Goal: Task Accomplishment & Management: Manage account settings

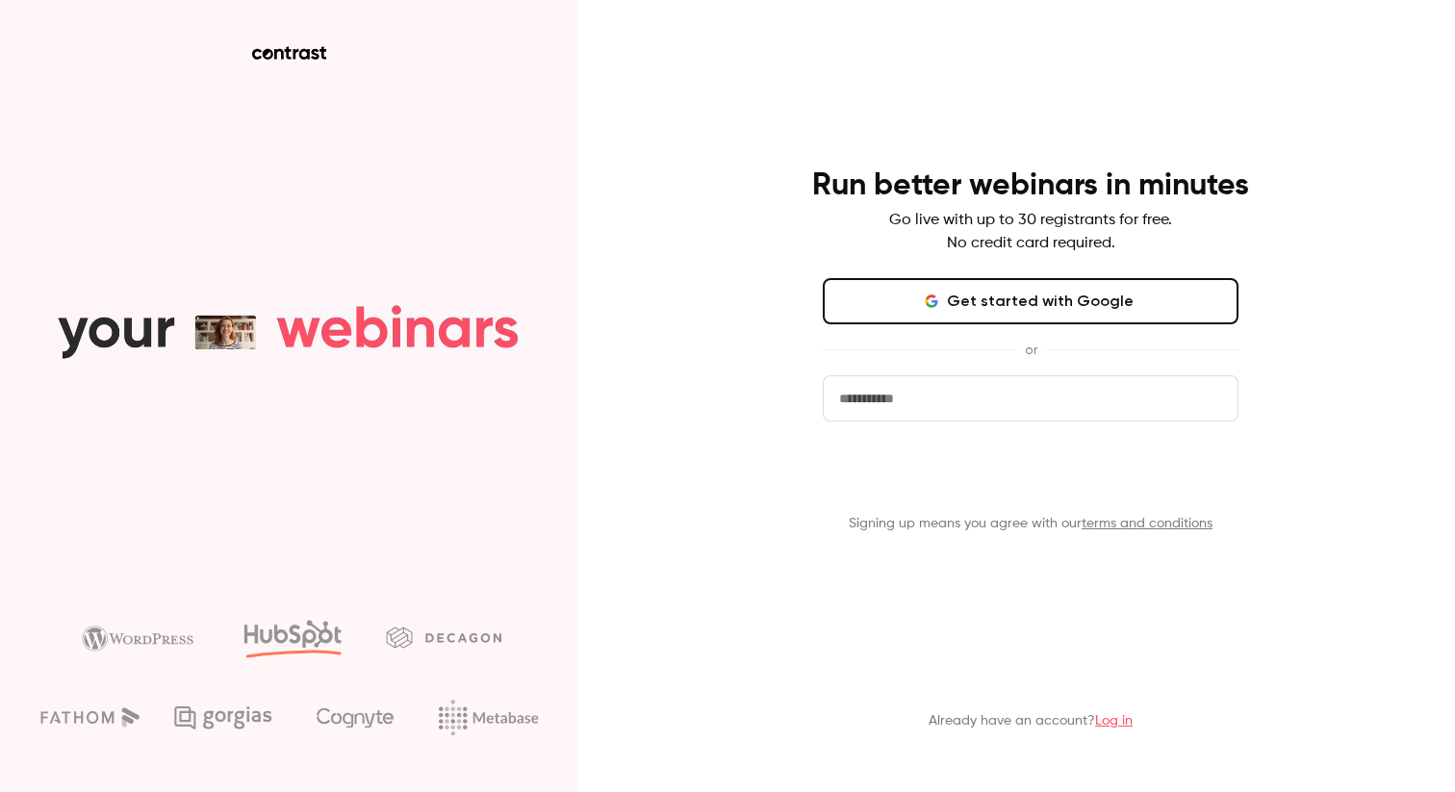
click at [1058, 487] on button "Get started" at bounding box center [1031, 475] width 416 height 46
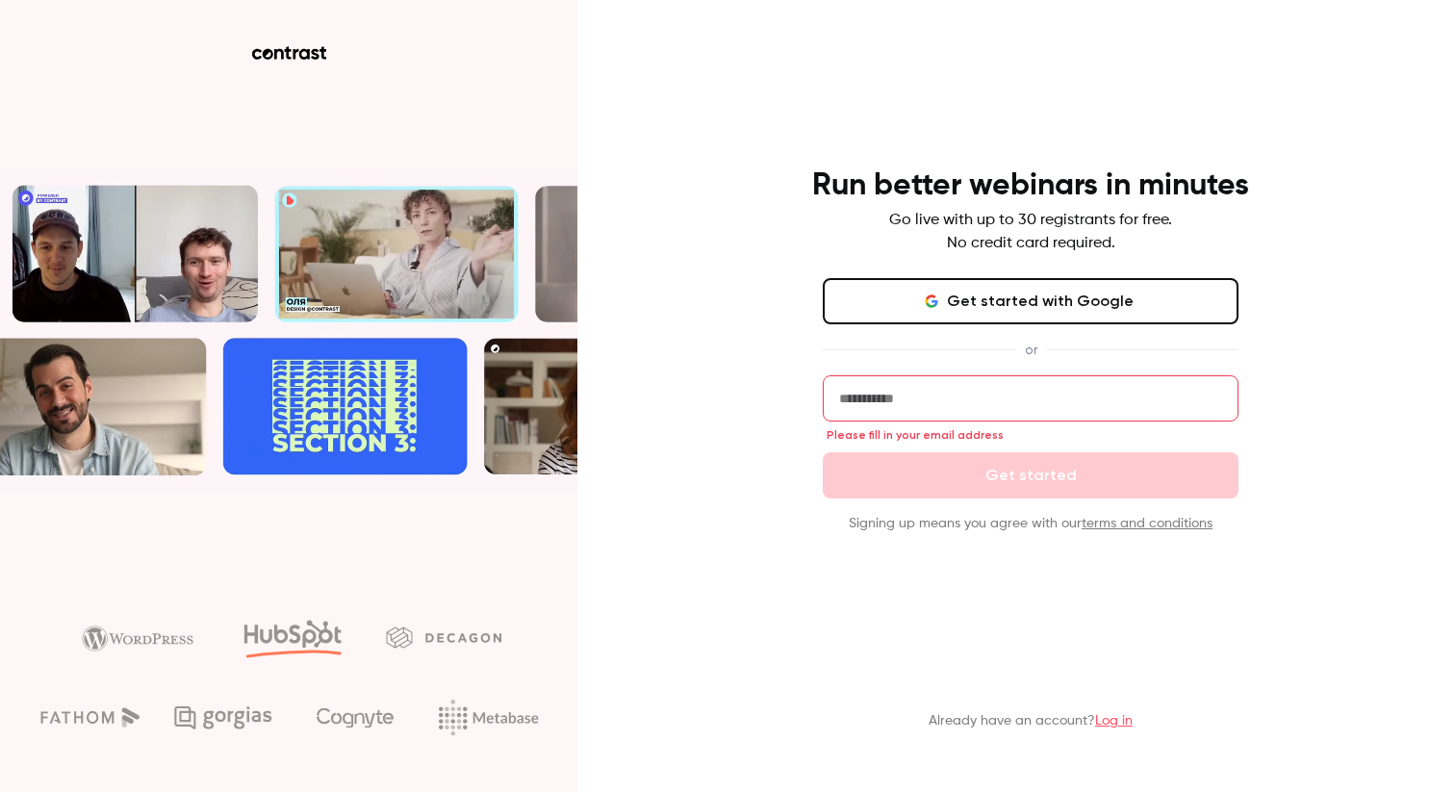
click at [935, 396] on input "email" at bounding box center [1031, 398] width 416 height 46
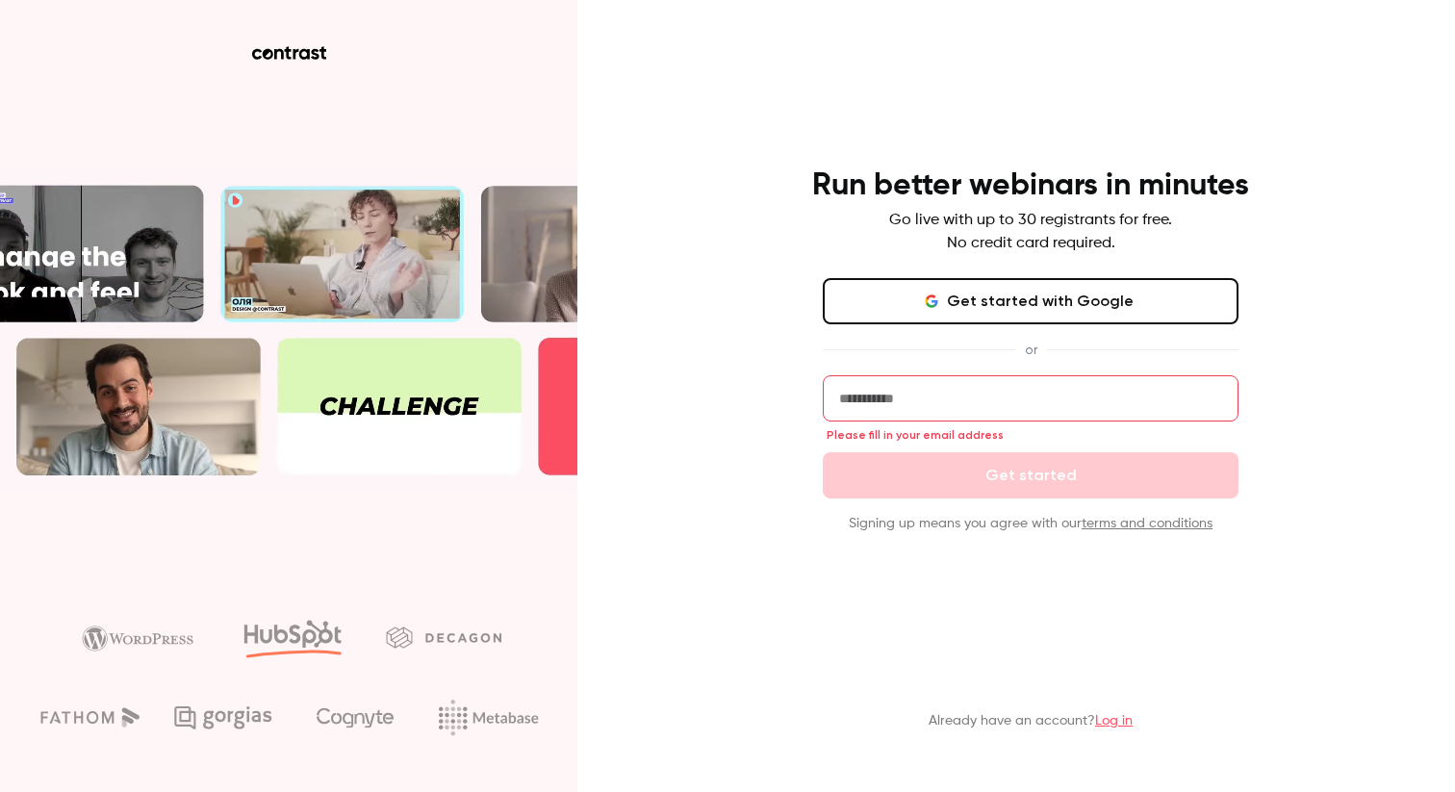
type input "**********"
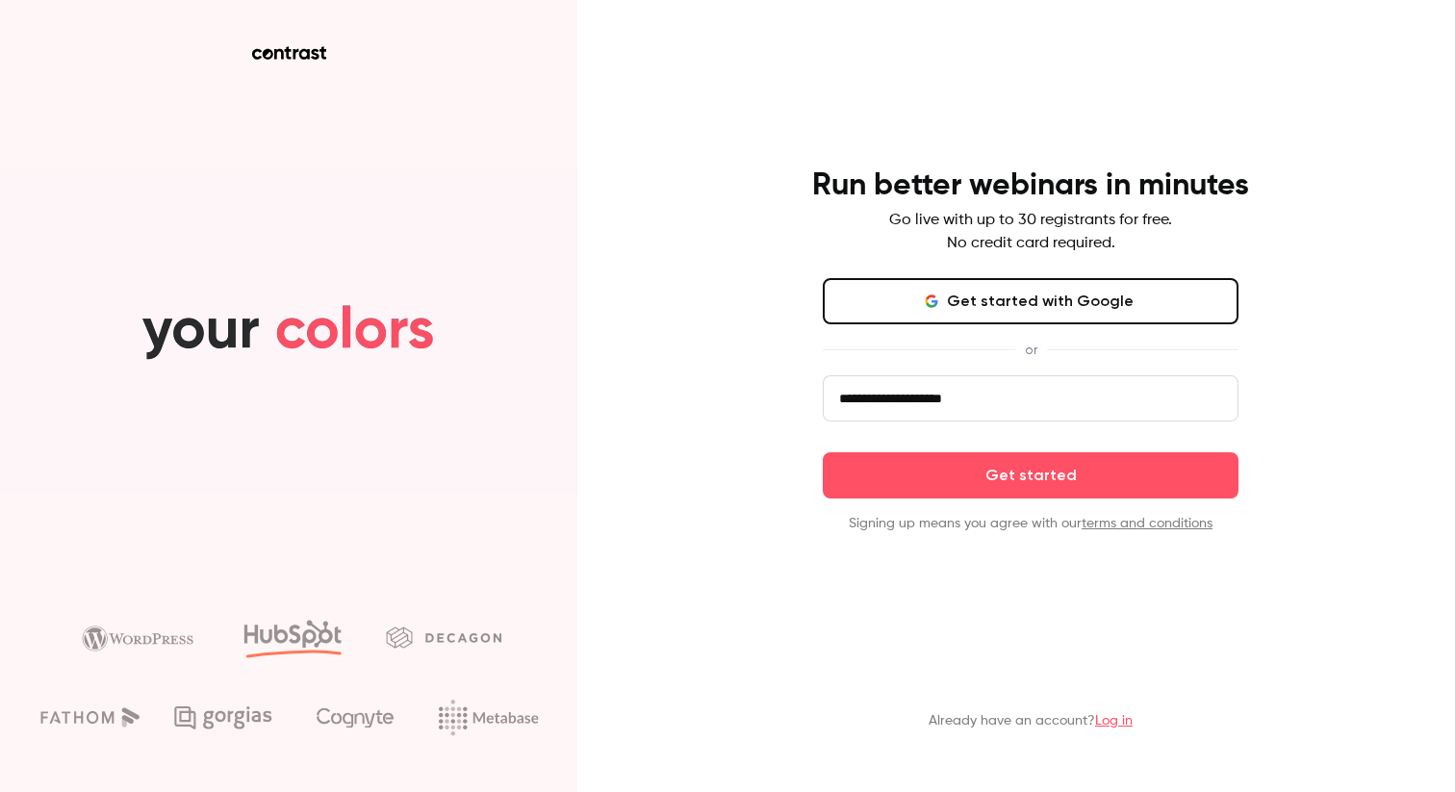
click at [1116, 726] on link "Log in" at bounding box center [1114, 720] width 38 height 13
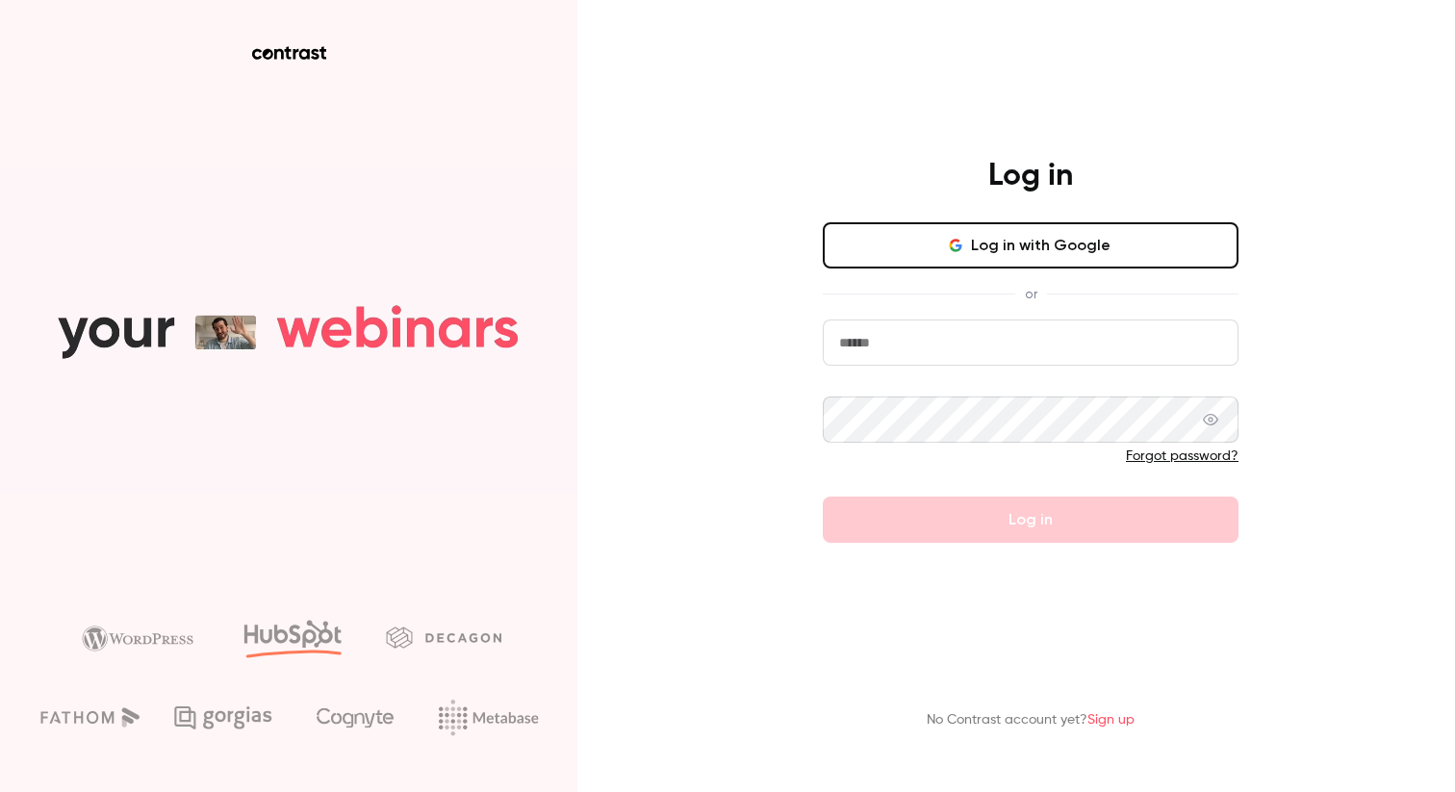
click at [929, 344] on input "email" at bounding box center [1031, 342] width 416 height 46
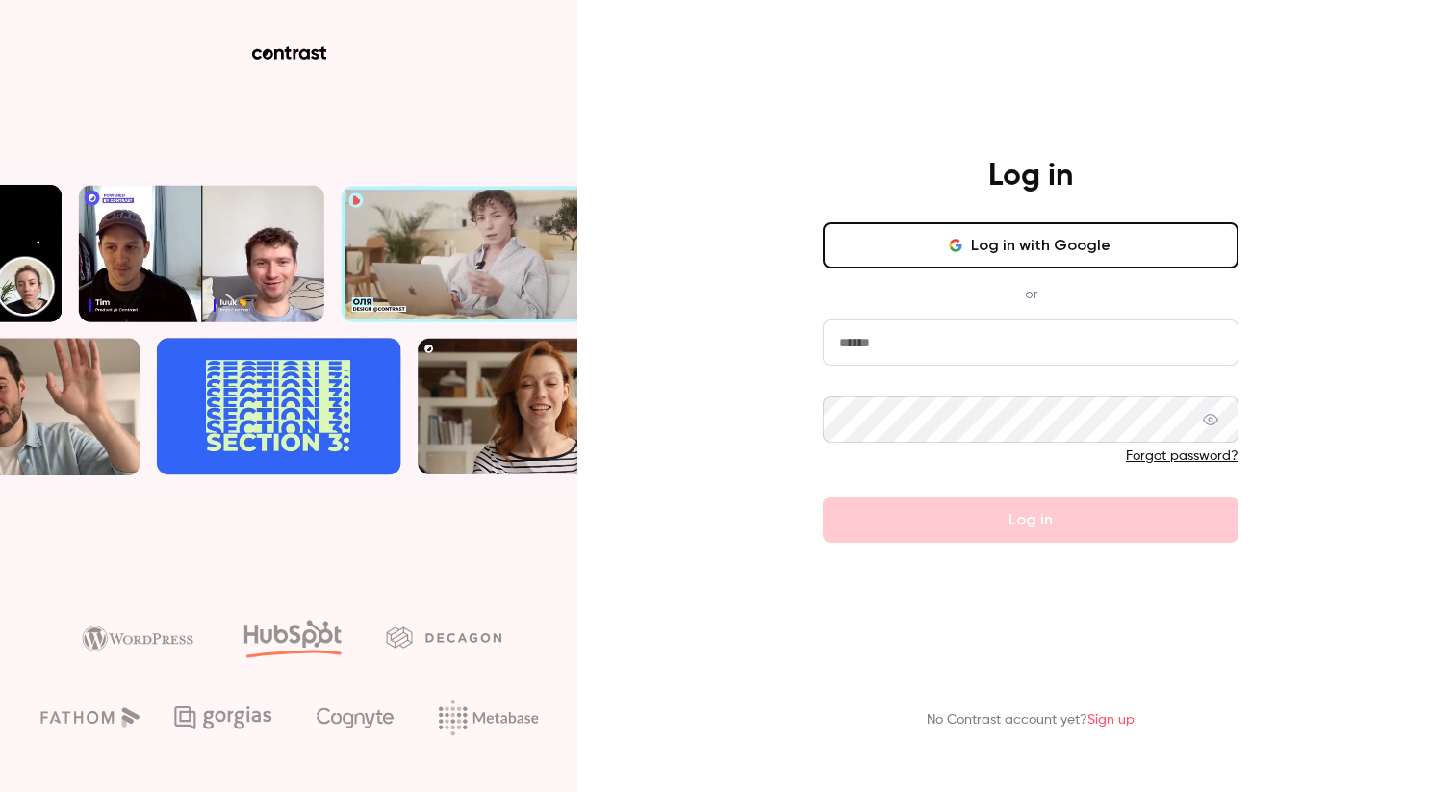
click at [1003, 250] on button "Log in with Google" at bounding box center [1031, 245] width 416 height 46
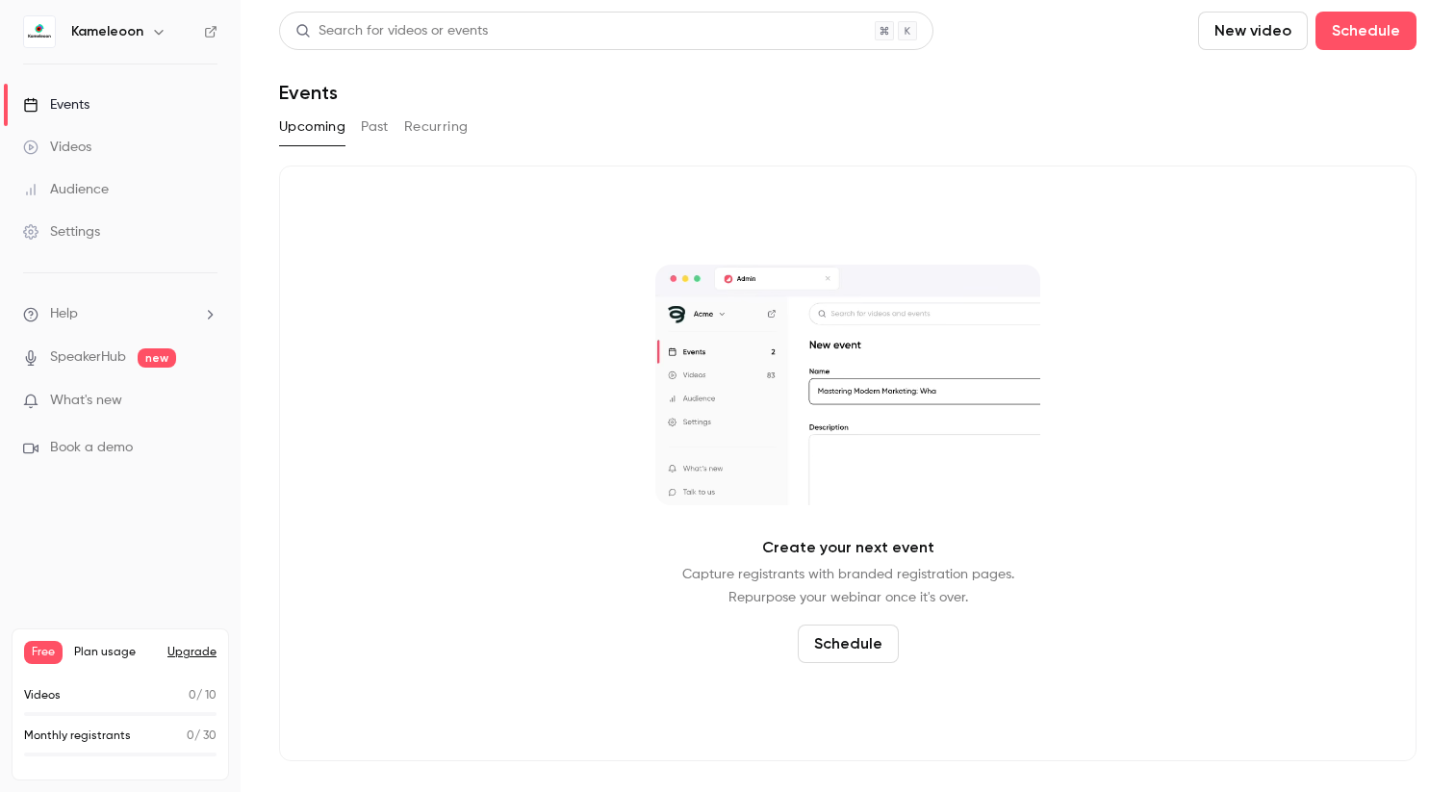
click at [136, 142] on link "Videos" at bounding box center [120, 147] width 241 height 42
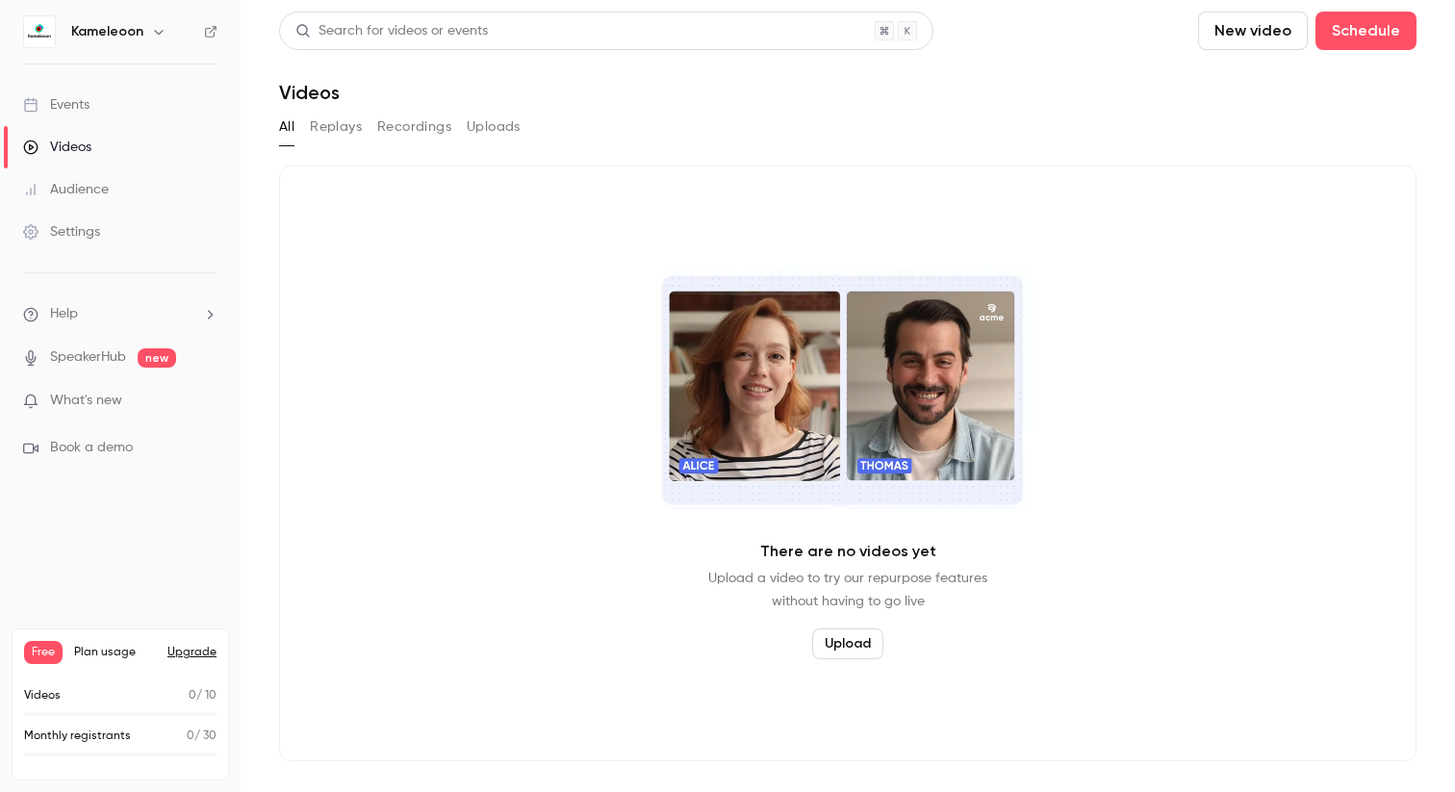
click at [119, 97] on link "Events" at bounding box center [120, 105] width 241 height 42
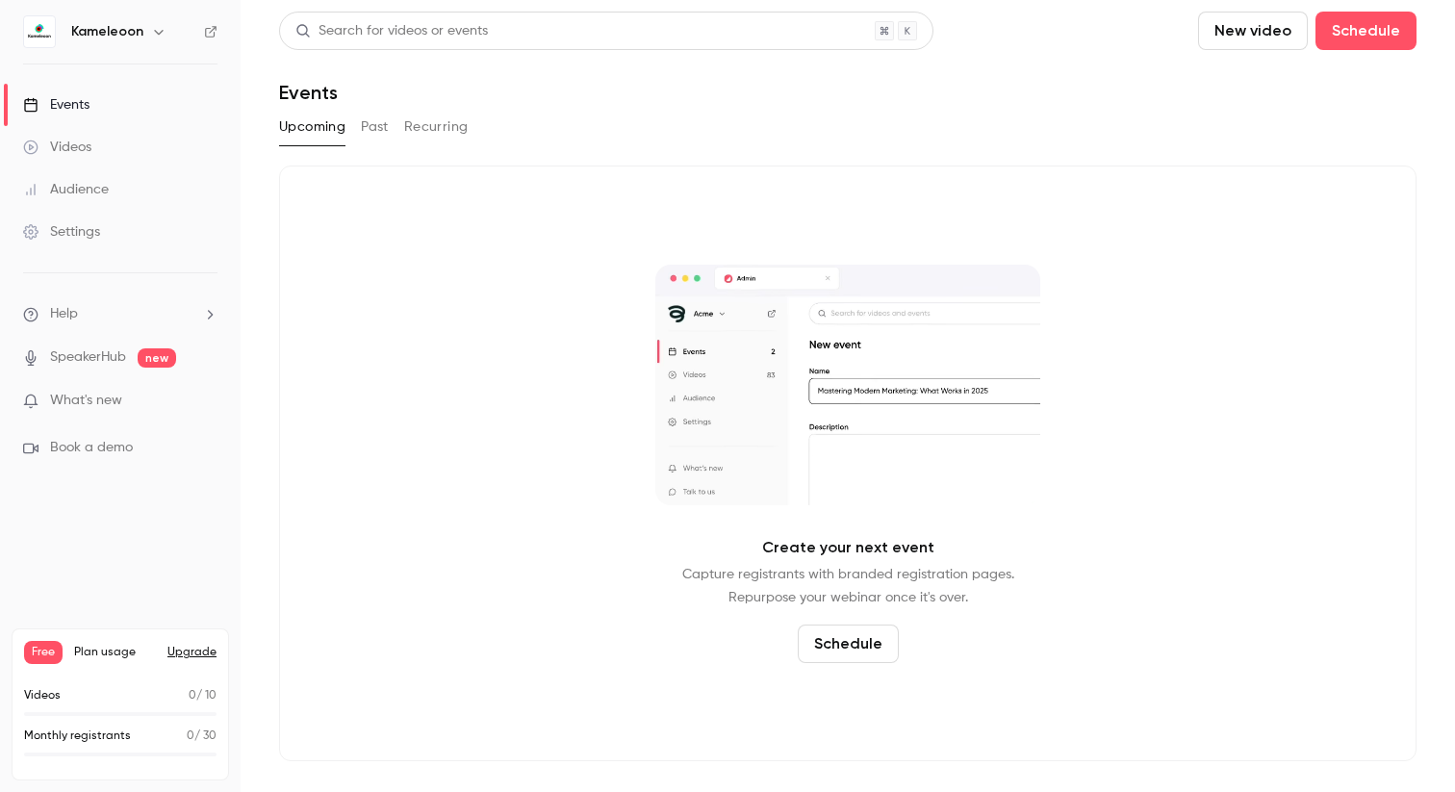
click at [379, 135] on button "Past" at bounding box center [375, 127] width 28 height 31
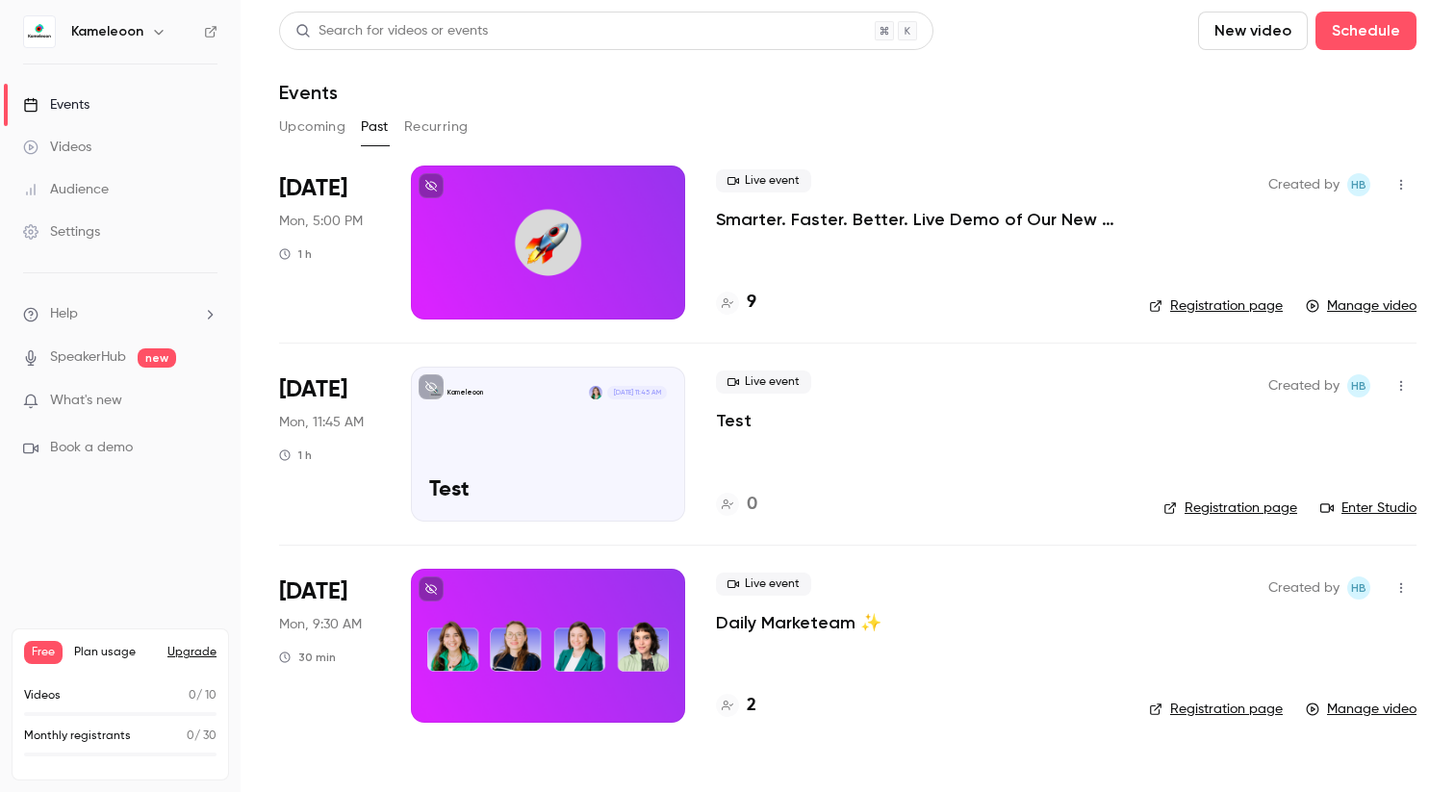
click at [107, 652] on span "Plan usage" at bounding box center [115, 652] width 82 height 15
click at [201, 653] on button "Upgrade" at bounding box center [191, 652] width 49 height 15
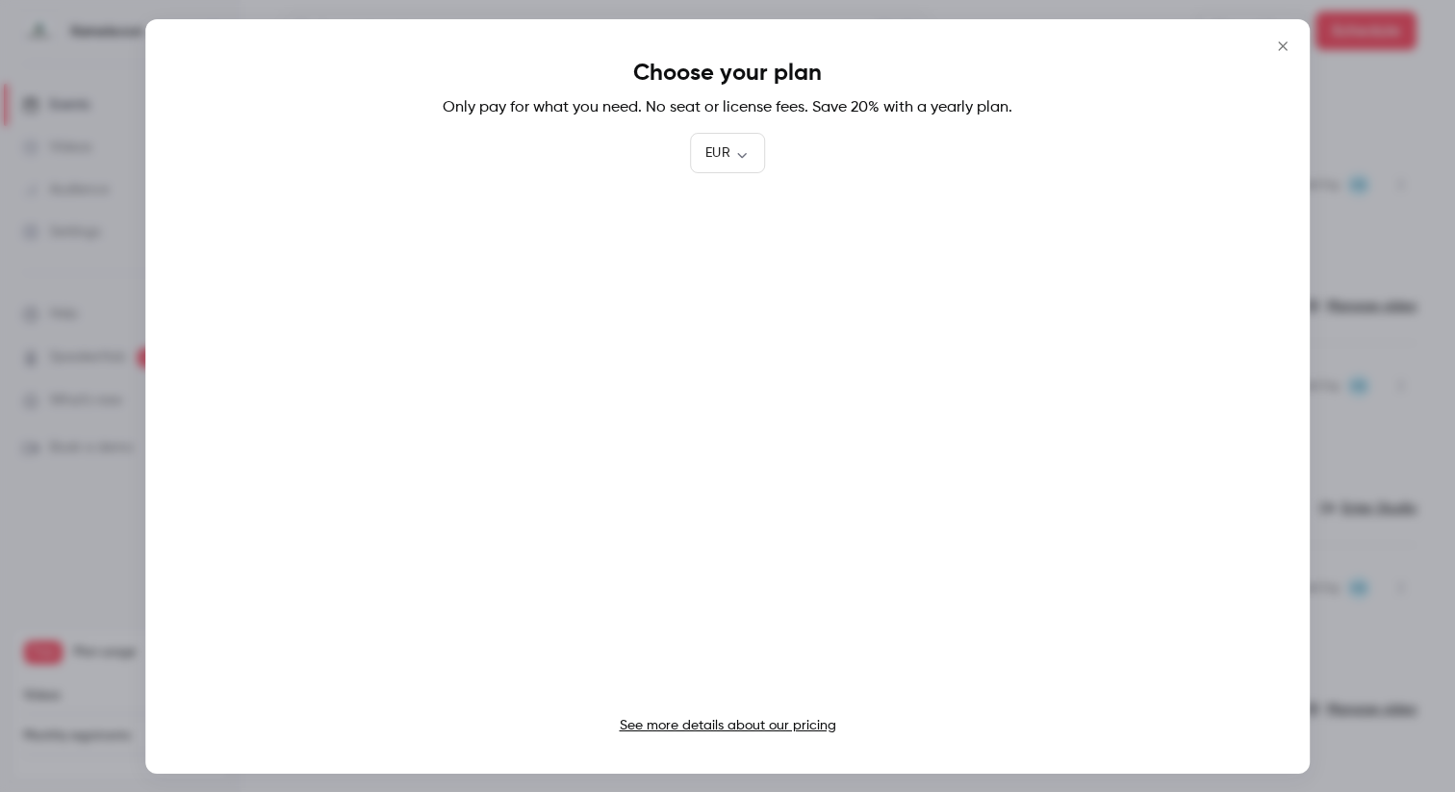
click at [1286, 60] on button "Close" at bounding box center [1282, 46] width 38 height 38
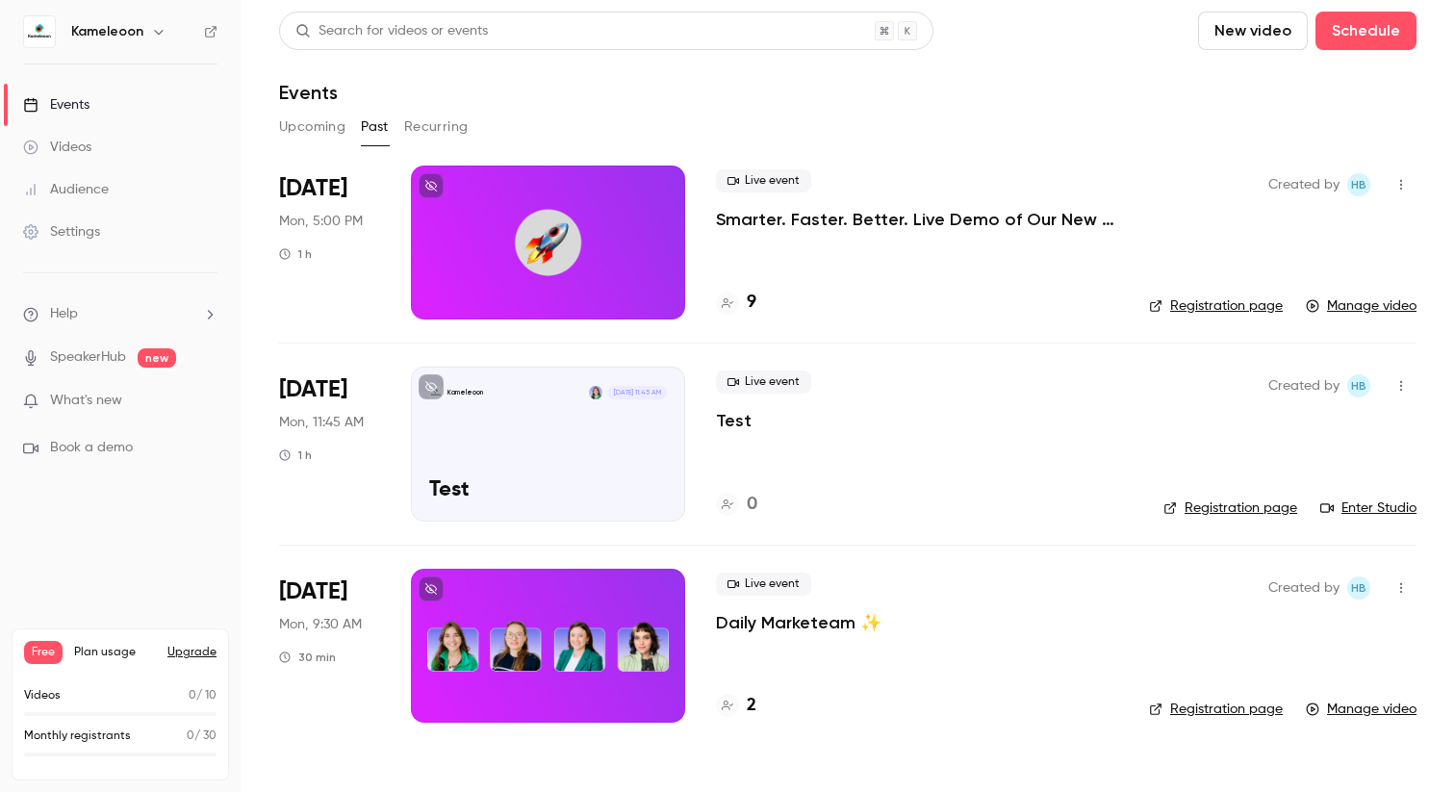
click at [99, 656] on span "Plan usage" at bounding box center [115, 652] width 82 height 15
click at [184, 655] on button "Upgrade" at bounding box center [191, 652] width 49 height 15
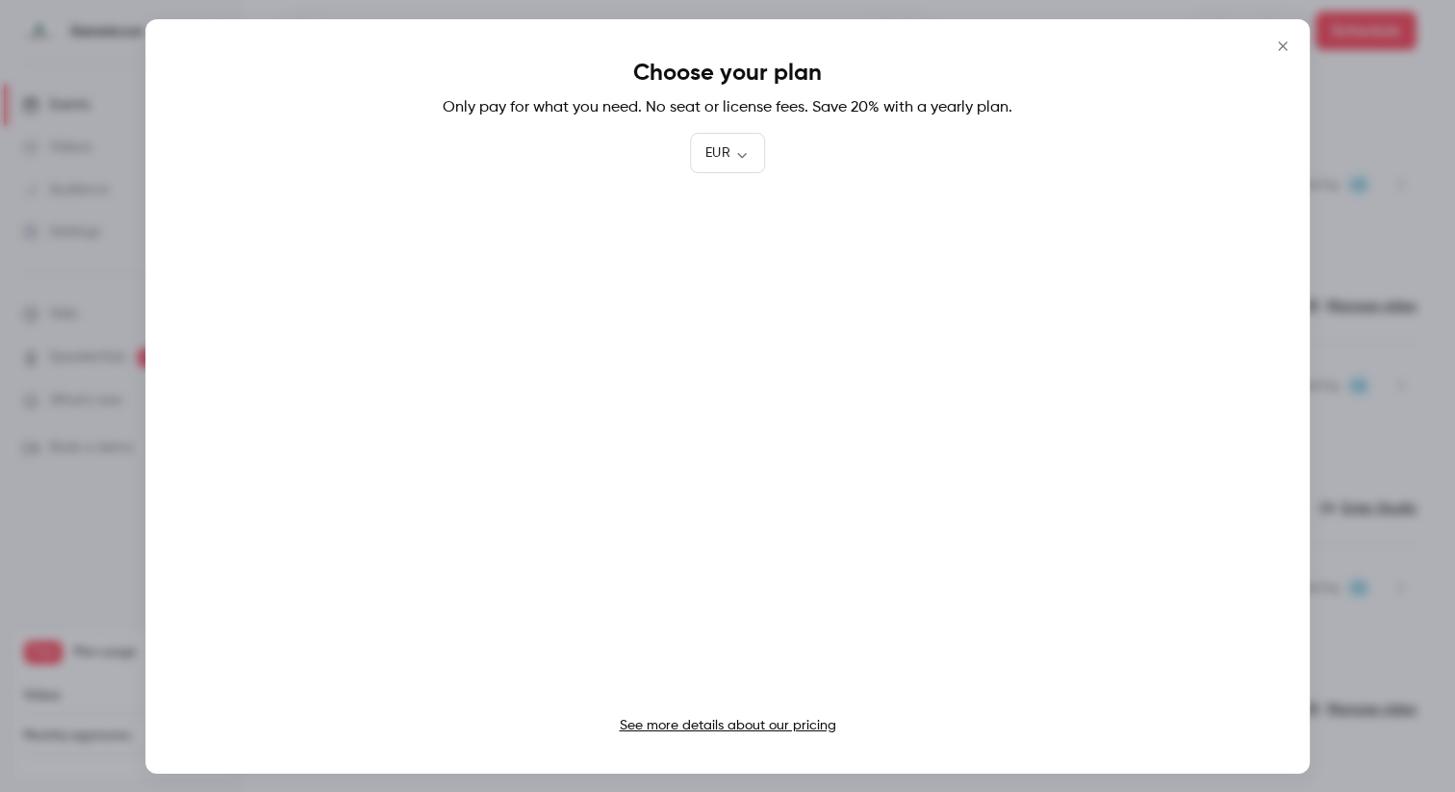
click at [1316, 41] on div at bounding box center [727, 396] width 1455 height 792
